Goal: Learn about a topic

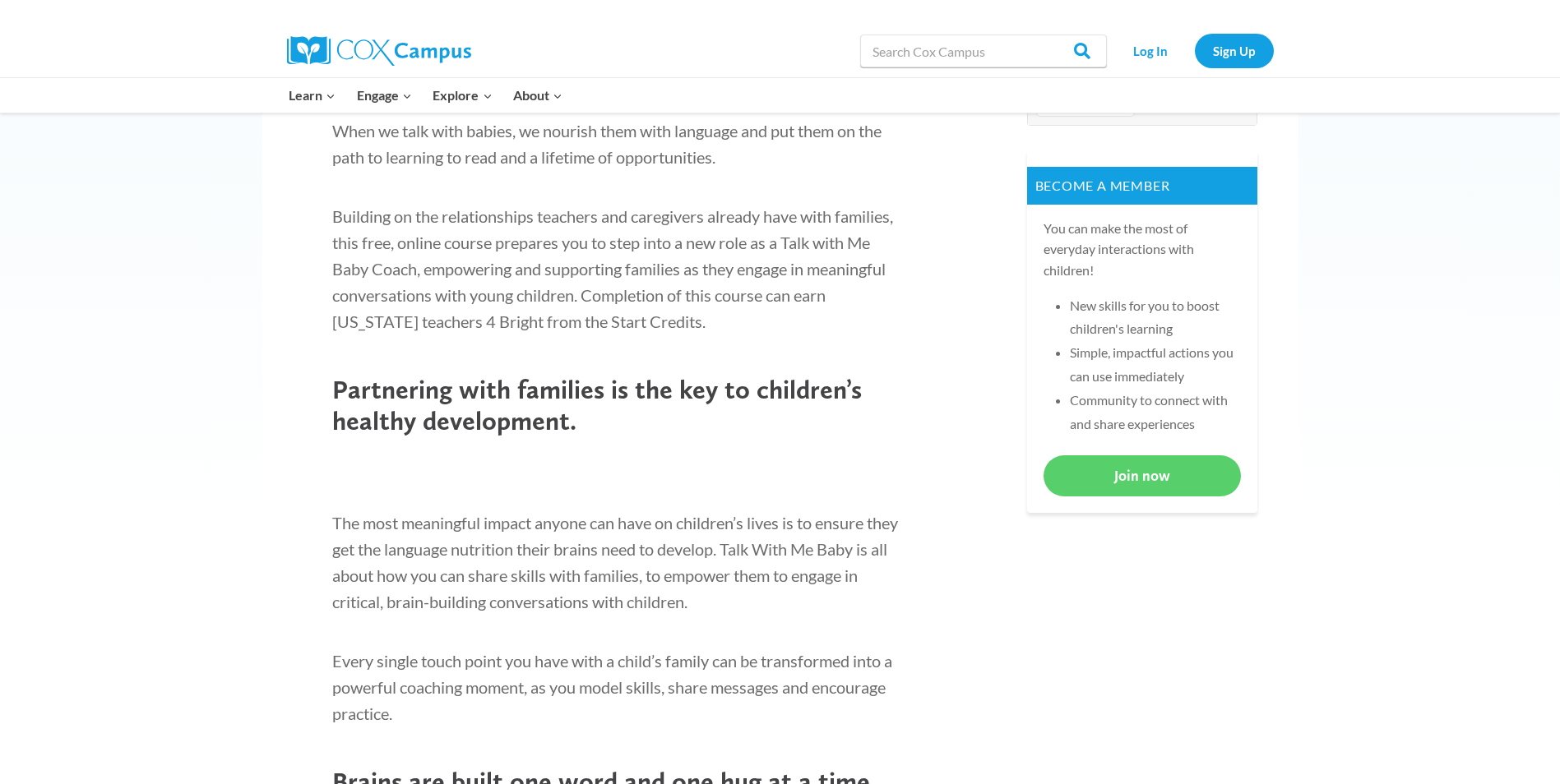
scroll to position [740, 0]
